Goal: Task Accomplishment & Management: Manage account settings

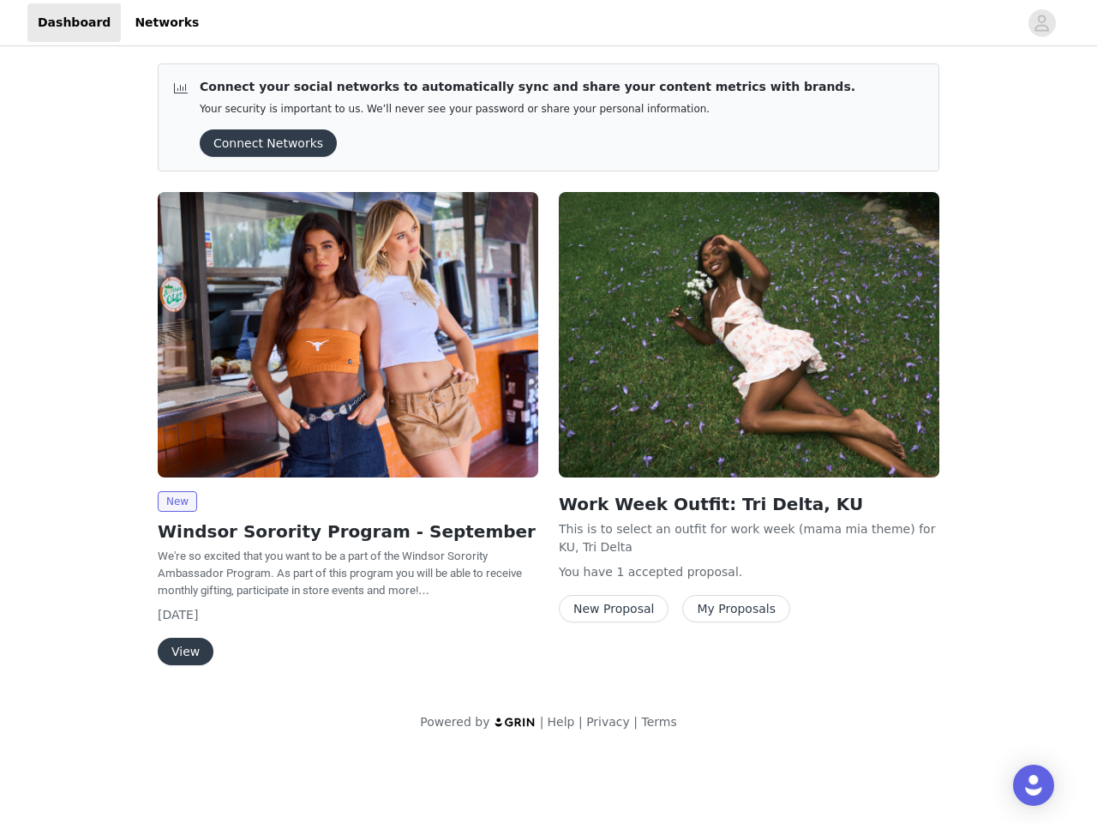
click at [549, 375] on div "Work Week Outfit: Tri Delta, KU This is to select an outfit for work week (mama…" at bounding box center [749, 411] width 401 height 458
click at [549, 23] on div at bounding box center [613, 22] width 809 height 39
click at [1042, 23] on icon "avatar" at bounding box center [1042, 22] width 16 height 27
click at [262, 143] on div "Connect your social networks to automatically sync and share your content metri…" at bounding box center [548, 401] width 1097 height 702
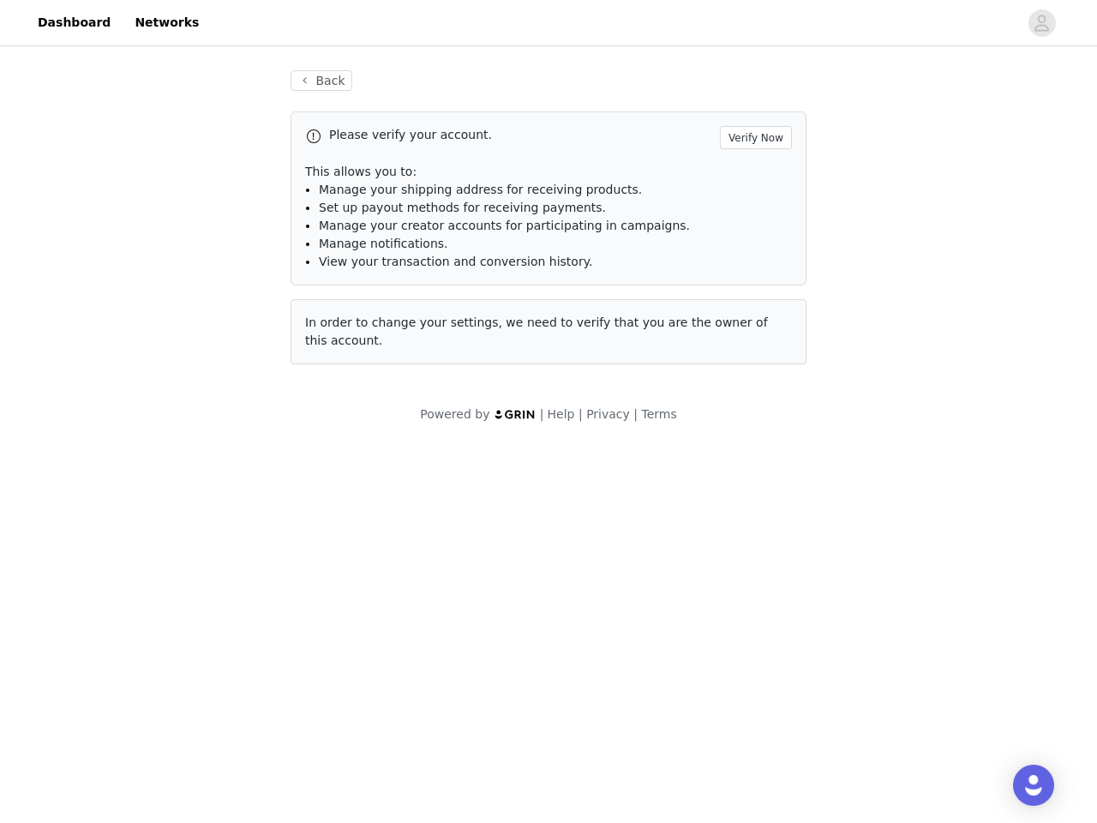
click at [348, 334] on div "In order to change your settings, we need to verify that you are the owner of t…" at bounding box center [549, 331] width 516 height 65
click at [177, 501] on body "Dashboard Networks Back Please verify your account. Verify Now This allows you …" at bounding box center [548, 411] width 1097 height 823
click at [184, 651] on body "Dashboard Networks Back Please verify your account. Verify Now This allows you …" at bounding box center [548, 411] width 1097 height 823
click at [749, 334] on div "In order to change your settings, we need to verify that you are the owner of t…" at bounding box center [549, 331] width 516 height 65
click at [610, 609] on body "Dashboard Networks Back Please verify your account. Verify Now This allows you …" at bounding box center [548, 411] width 1097 height 823
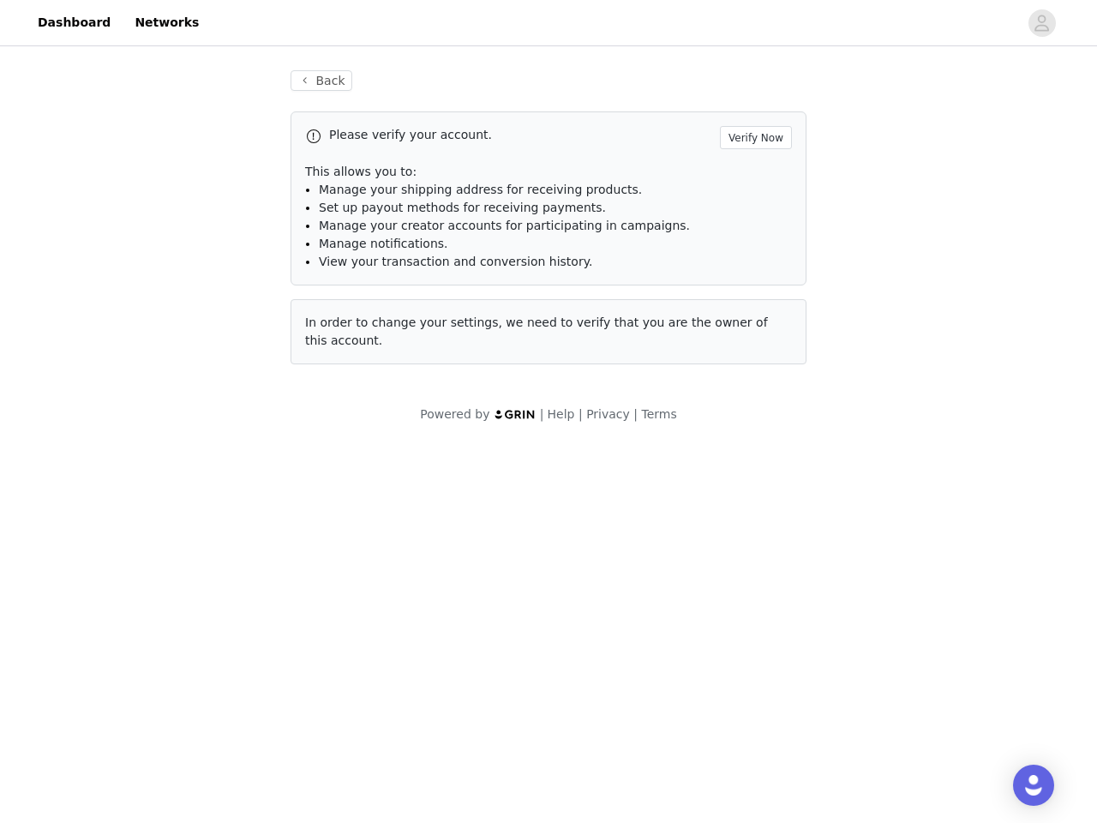
click at [725, 609] on body "Dashboard Networks Back Please verify your account. Verify Now This allows you …" at bounding box center [548, 411] width 1097 height 823
